Goal: Task Accomplishment & Management: Complete application form

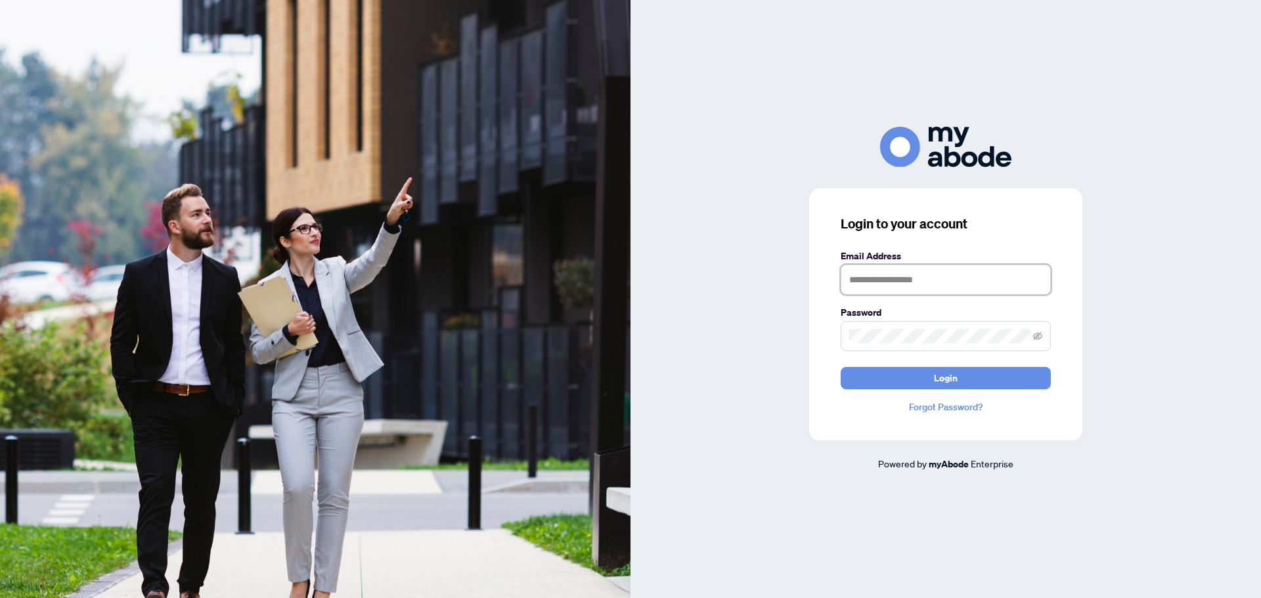
click at [898, 282] on input "text" at bounding box center [946, 280] width 210 height 30
type input "**********"
click at [841, 367] on button "Login" at bounding box center [946, 378] width 210 height 22
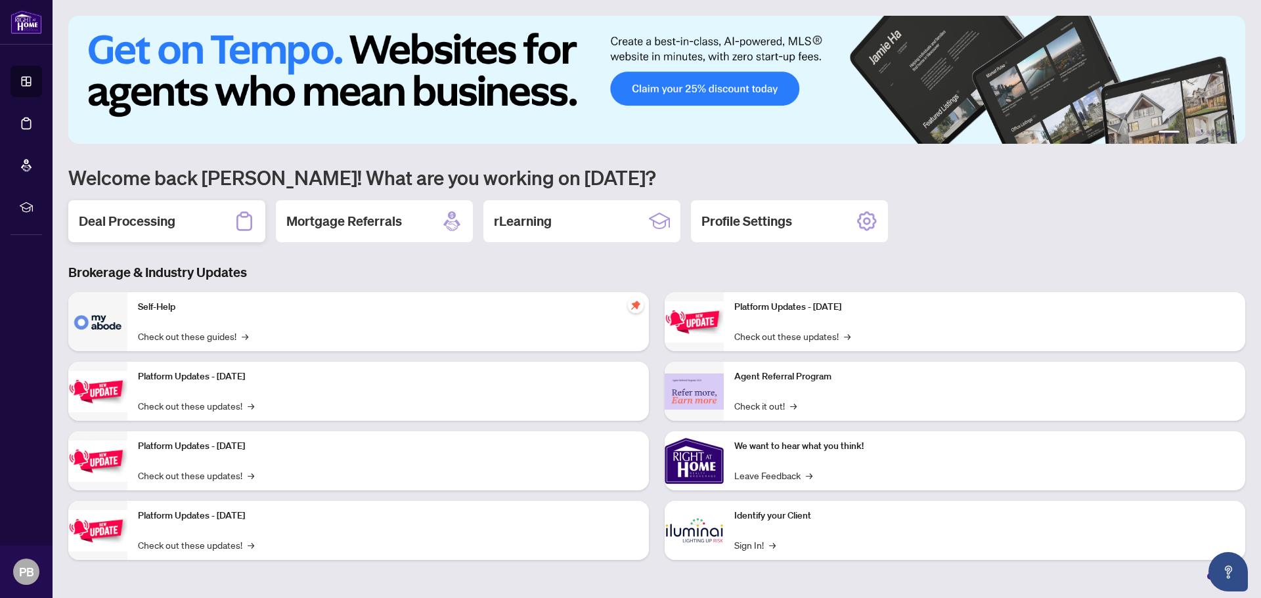
click at [175, 220] on div "Deal Processing" at bounding box center [166, 221] width 197 height 42
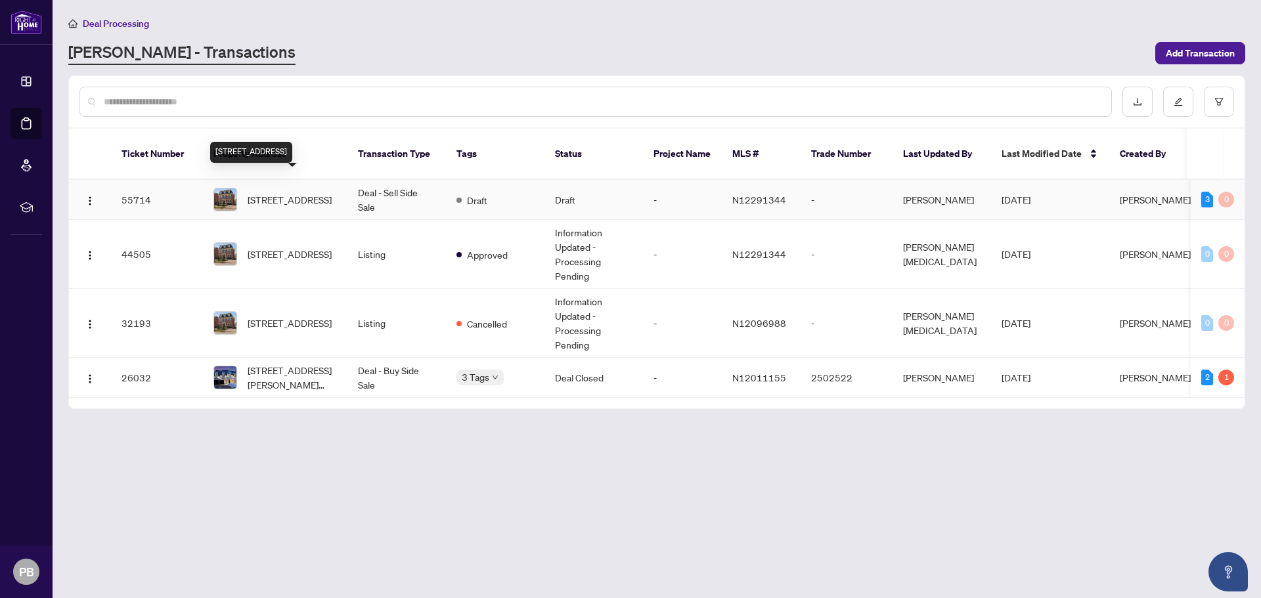
click at [297, 192] on span "[STREET_ADDRESS]" at bounding box center [290, 199] width 84 height 14
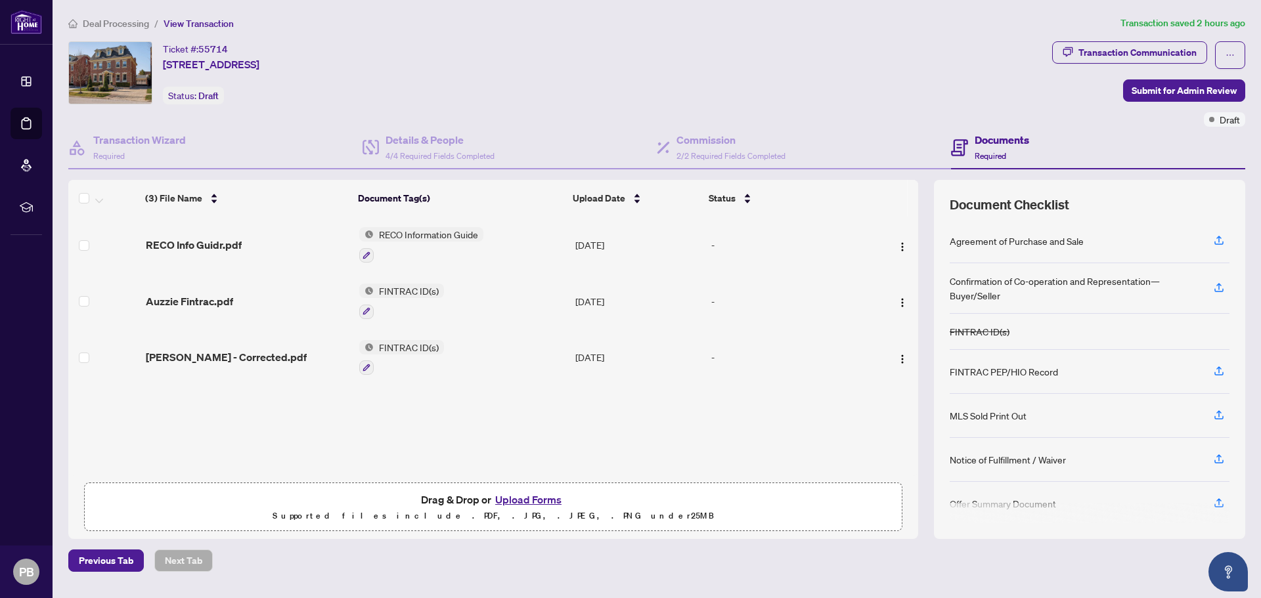
click at [535, 502] on button "Upload Forms" at bounding box center [528, 499] width 74 height 17
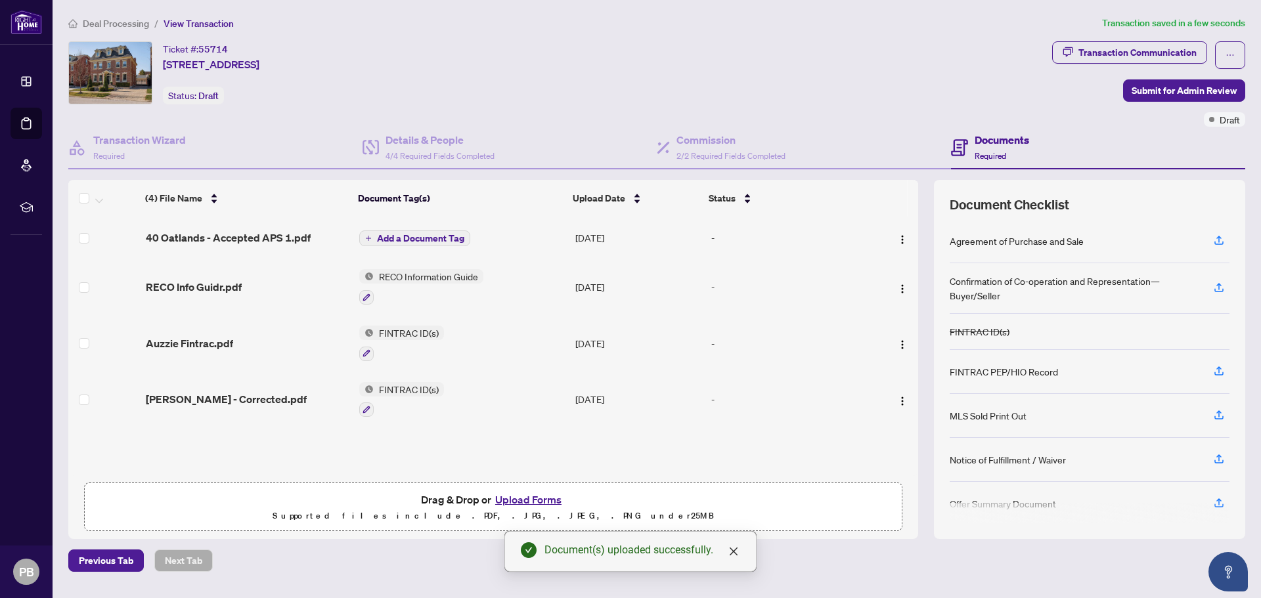
click at [447, 238] on span "Add a Document Tag" at bounding box center [420, 238] width 87 height 9
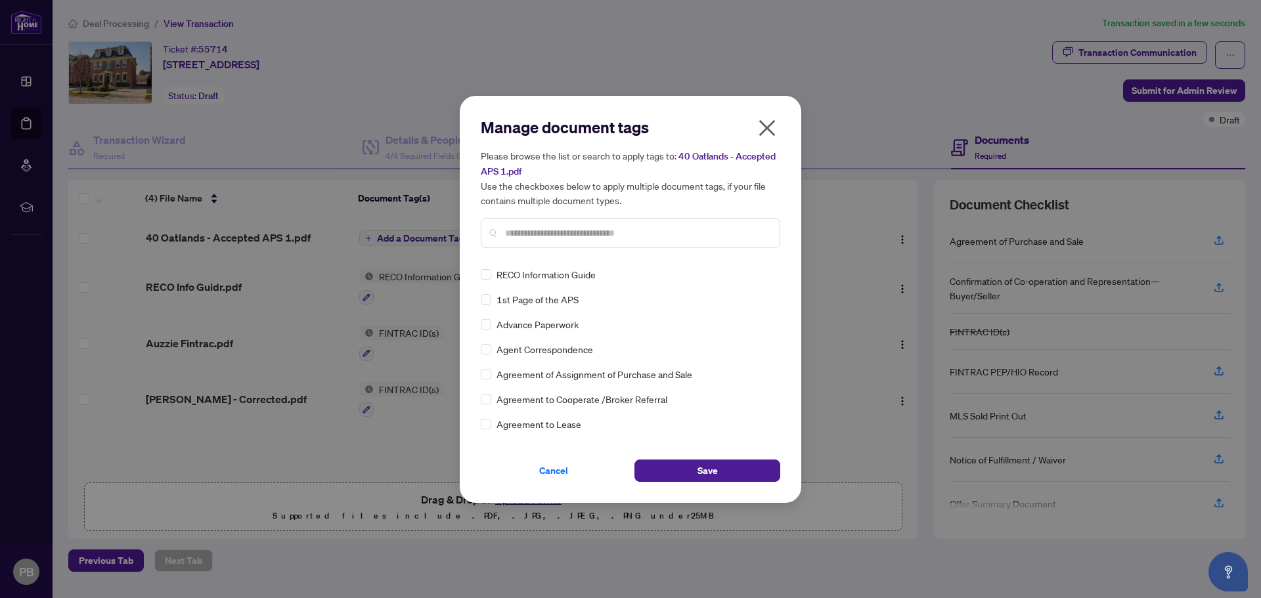
scroll to position [263, 0]
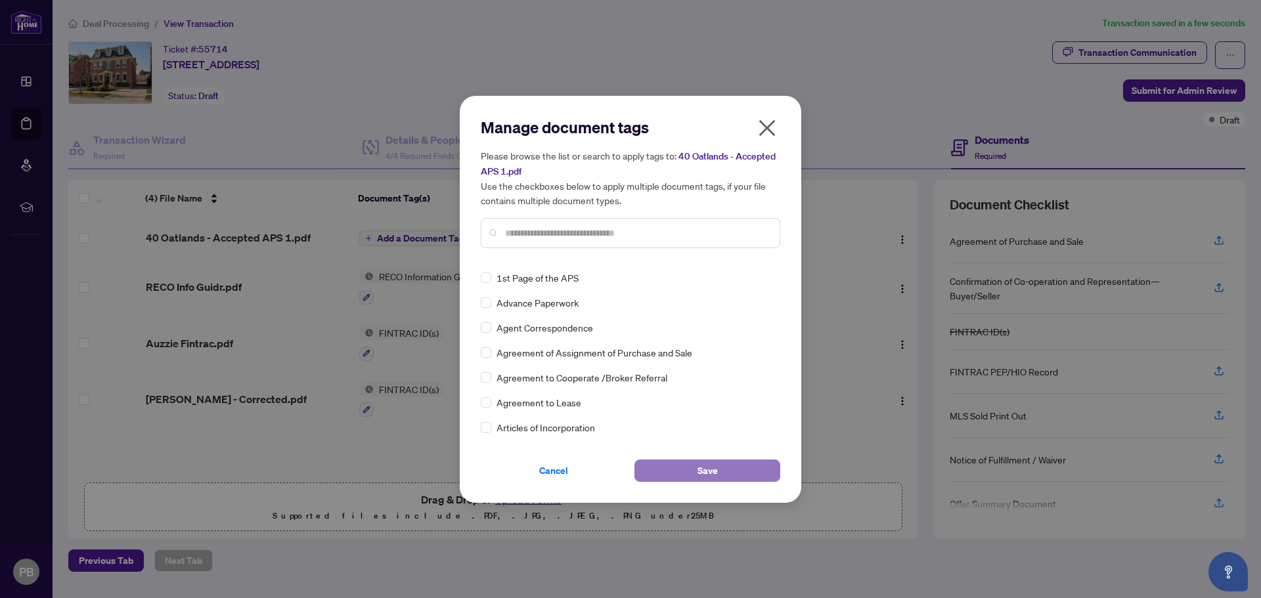
click at [670, 468] on button "Save" at bounding box center [707, 471] width 146 height 22
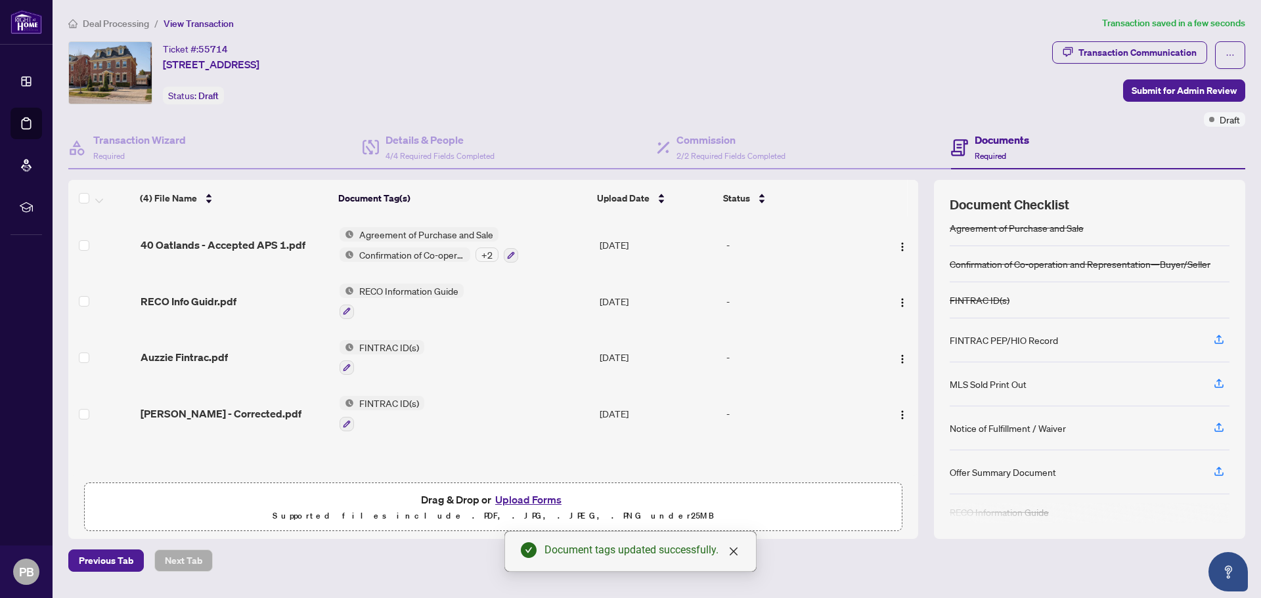
scroll to position [0, 0]
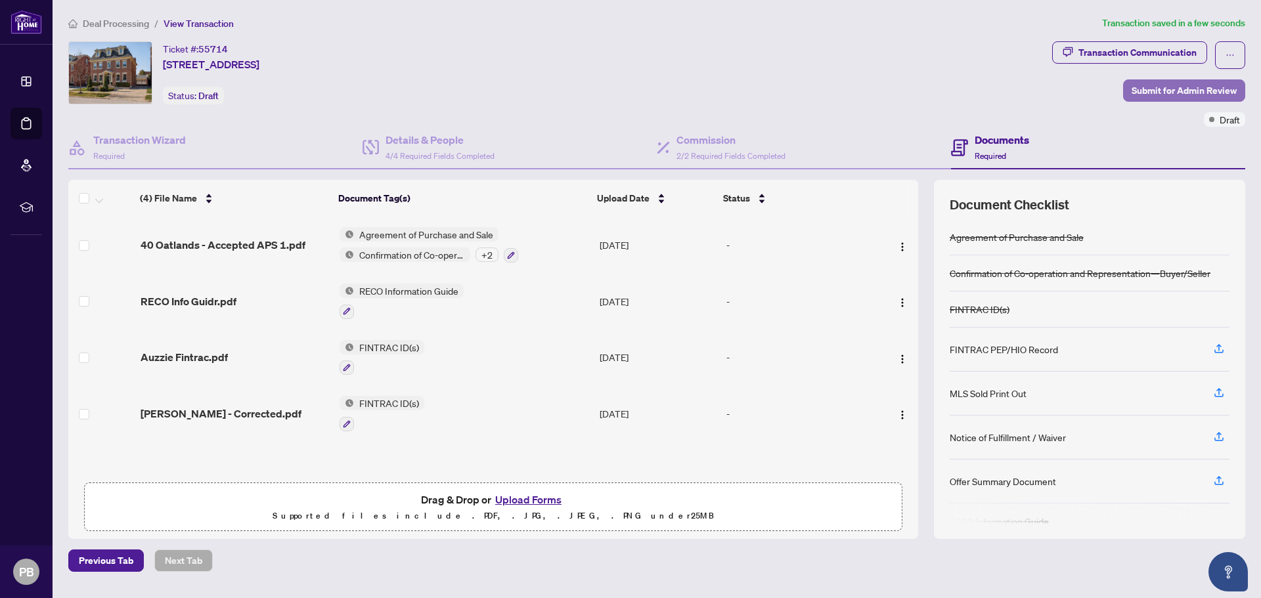
click at [1168, 91] on span "Submit for Admin Review" at bounding box center [1183, 90] width 105 height 21
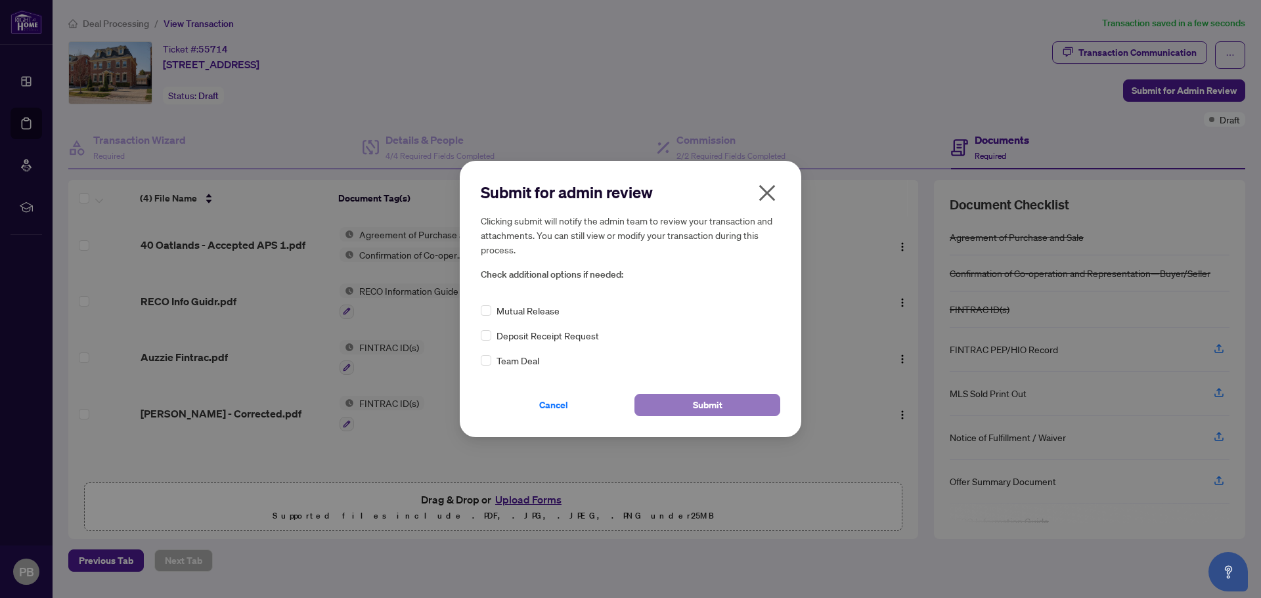
click at [709, 400] on span "Submit" at bounding box center [708, 405] width 30 height 21
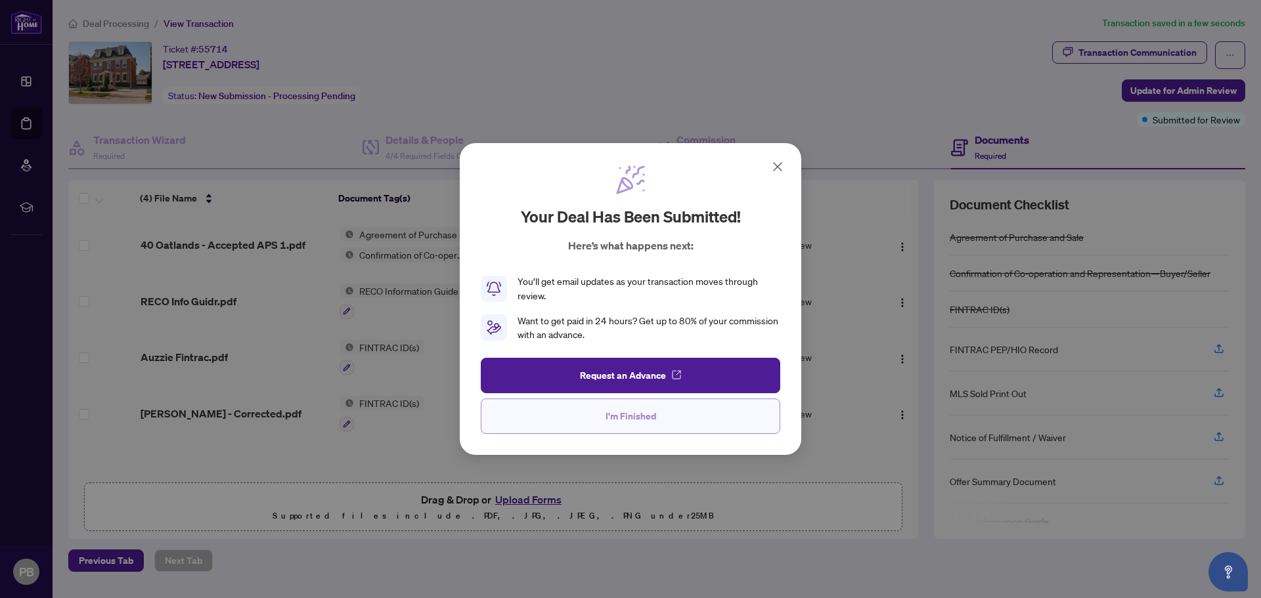
click at [651, 418] on span "I'm Finished" at bounding box center [630, 416] width 51 height 21
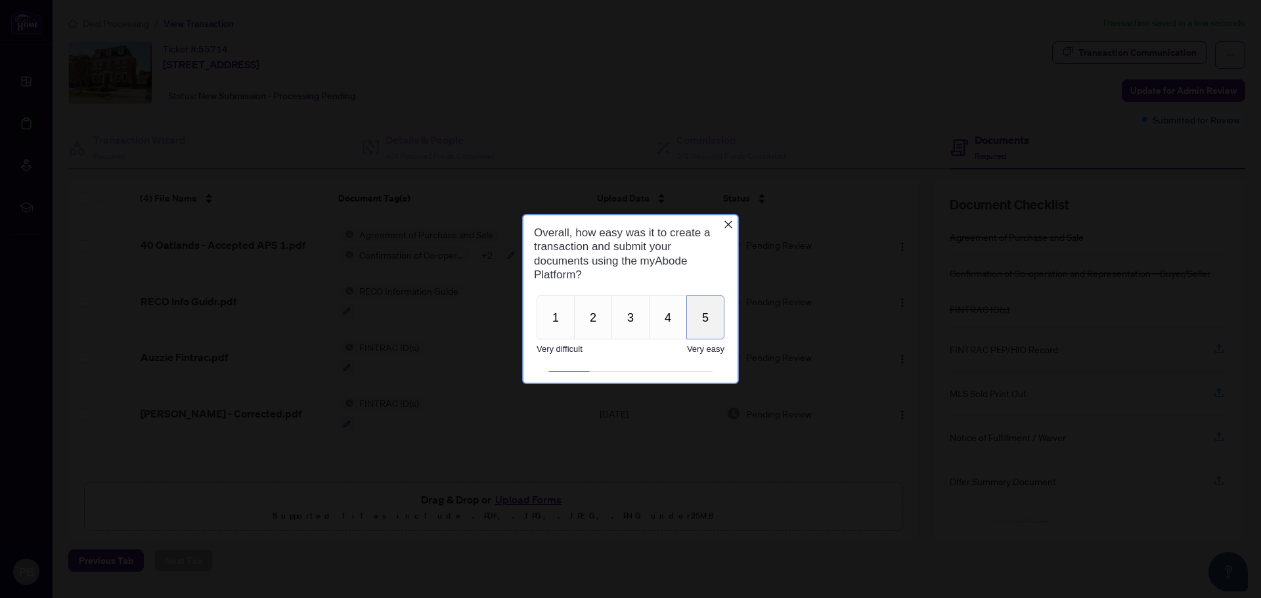
click at [714, 314] on button "5" at bounding box center [705, 317] width 38 height 44
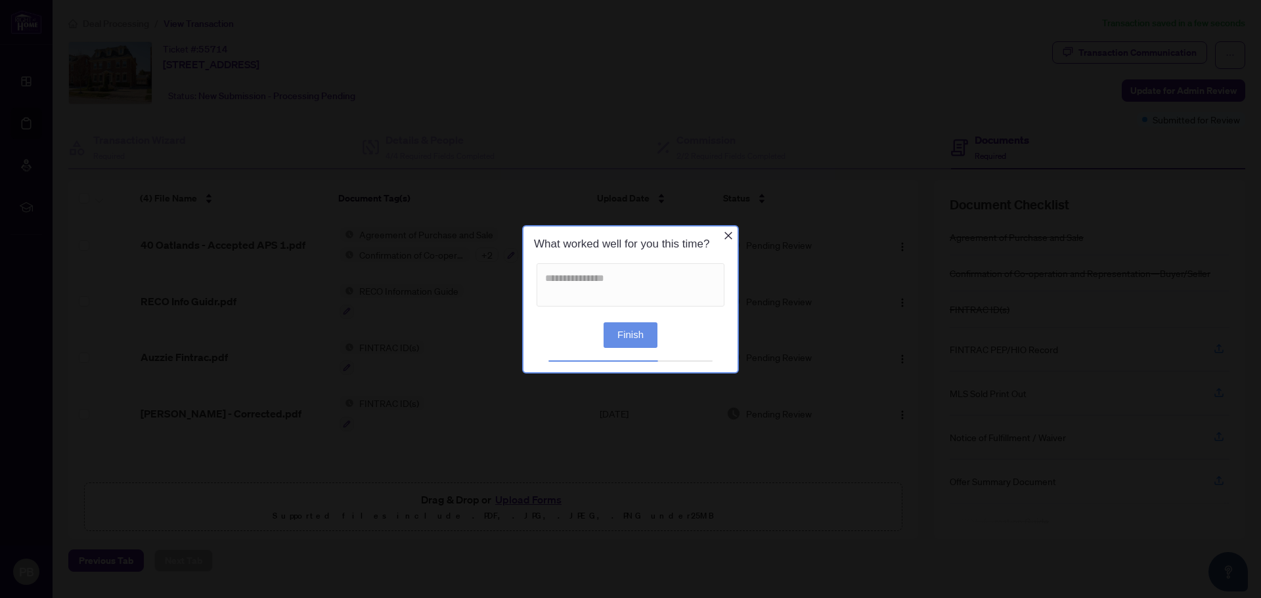
click at [637, 332] on button "Finish" at bounding box center [630, 335] width 54 height 26
